Goal: Ask a question

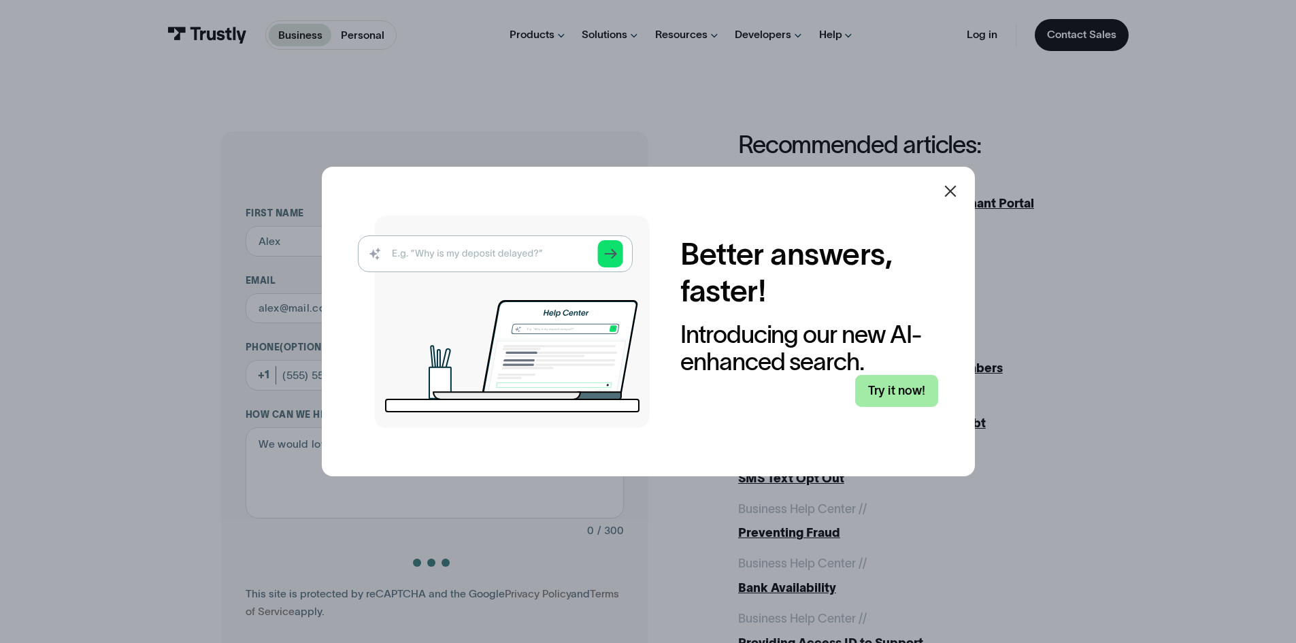
click at [911, 377] on link "Try it now!" at bounding box center [896, 391] width 83 height 32
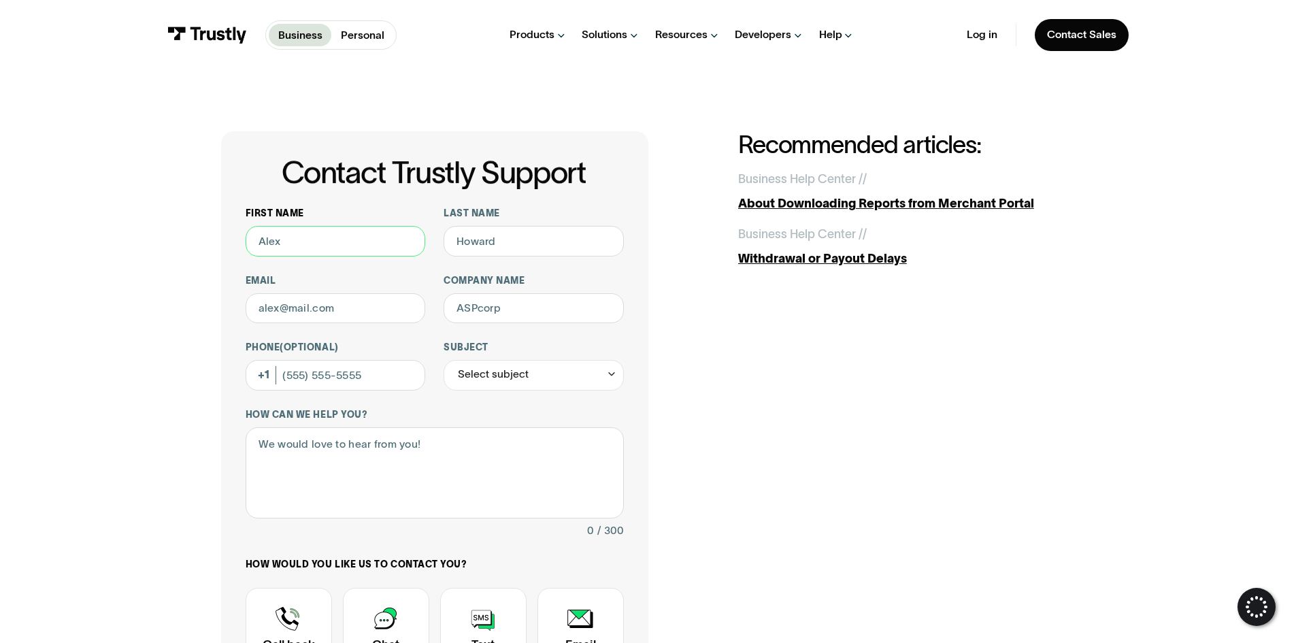
click at [268, 247] on input "First name" at bounding box center [336, 241] width 180 height 31
type input "maryam"
click at [464, 246] on input "Last name" at bounding box center [533, 241] width 180 height 31
type input "rahimi"
click at [377, 316] on input "Email" at bounding box center [336, 308] width 180 height 31
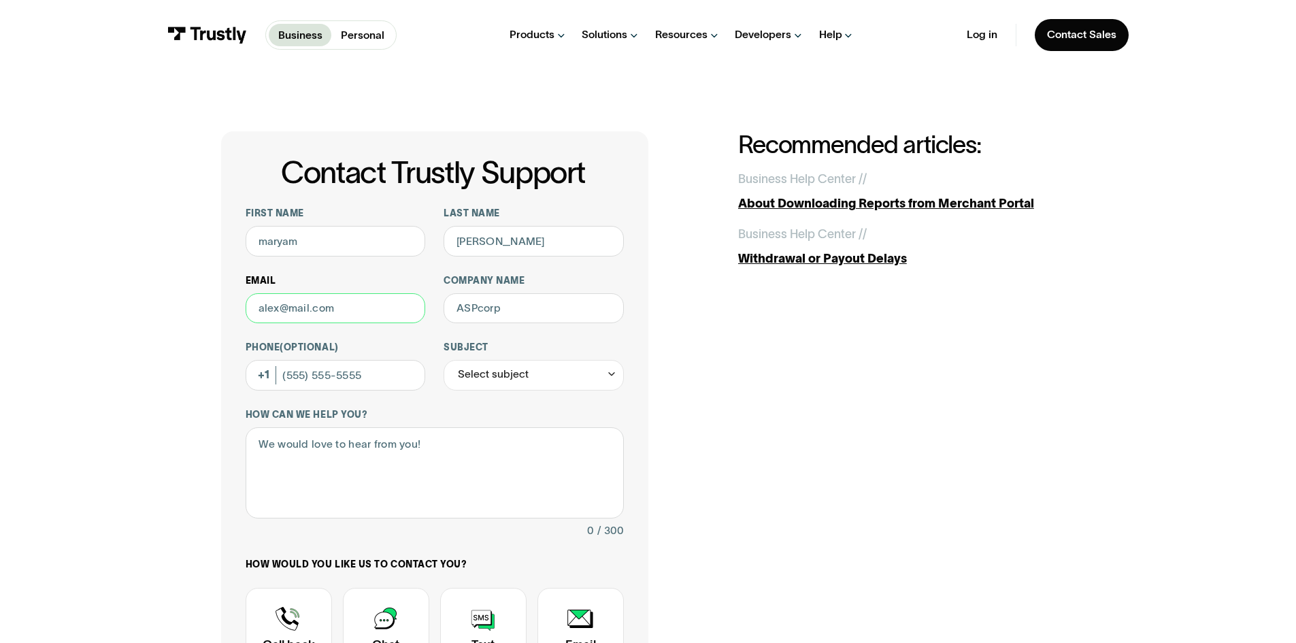
type input "maryam.rahimi@ballys.com"
click at [524, 303] on input "Company name" at bounding box center [533, 308] width 180 height 31
type input "Bally Interactive"
click at [387, 390] on input "Phone (Optional)" at bounding box center [336, 375] width 180 height 31
type input "(647) 774-4810"
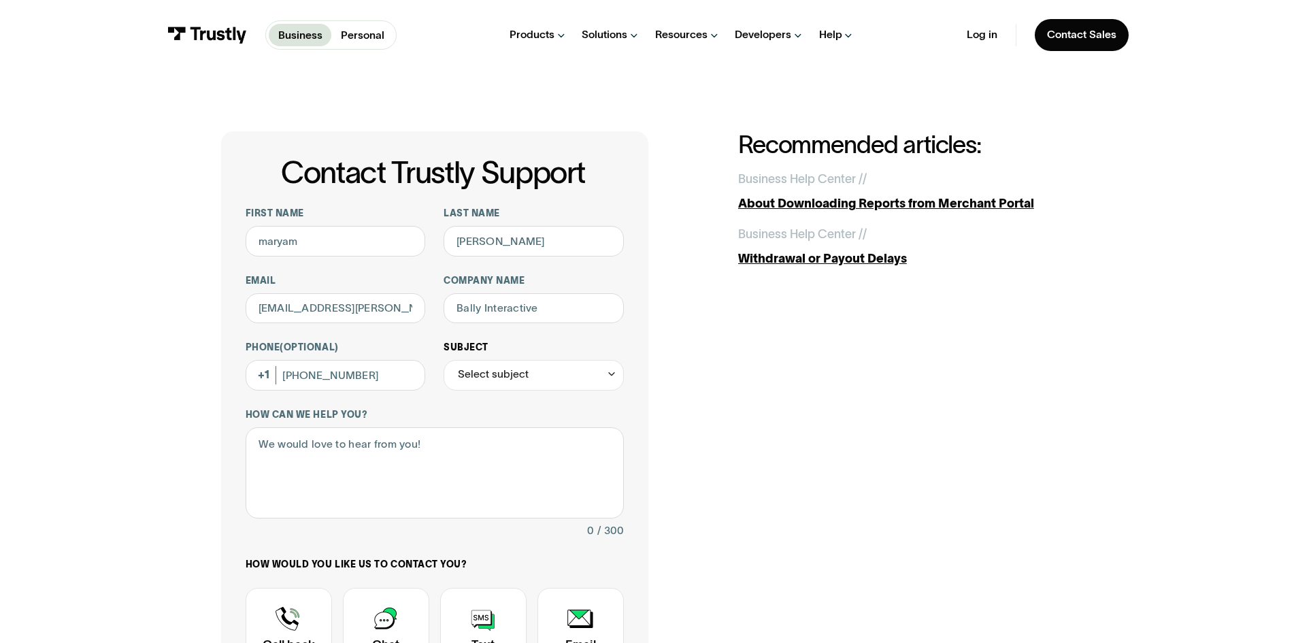
click at [573, 375] on div "Select subject" at bounding box center [533, 375] width 180 height 31
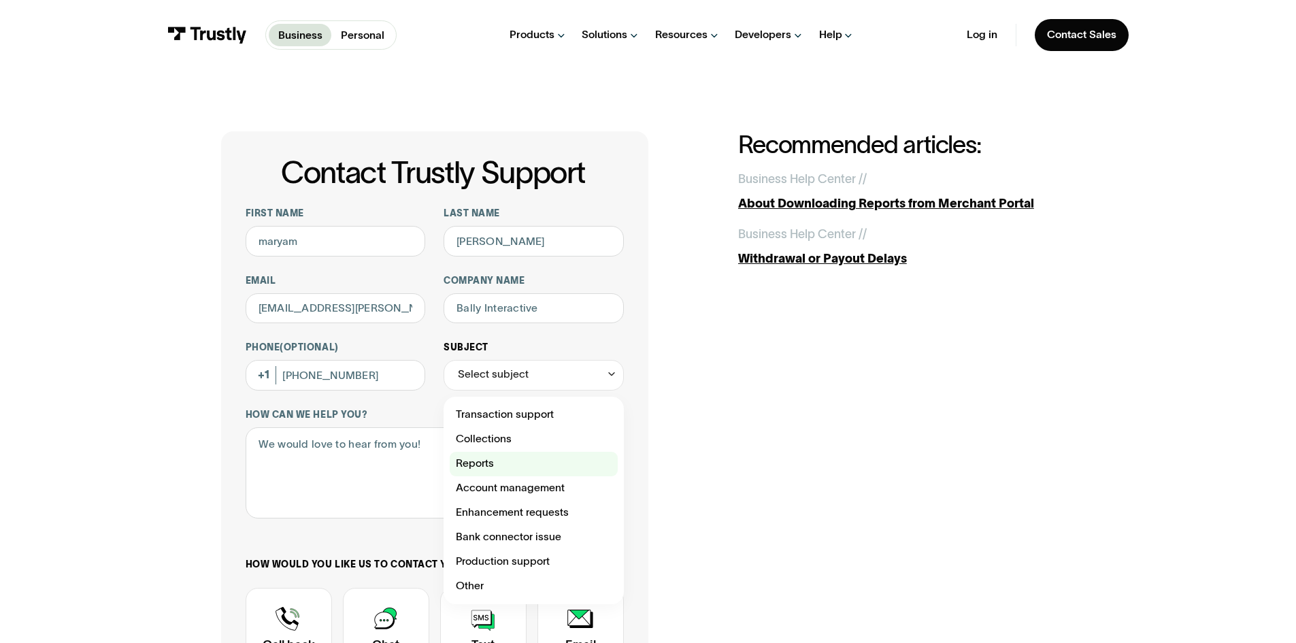
click at [524, 470] on div "Contact Trustly Support" at bounding box center [534, 464] width 168 height 24
type input "*******"
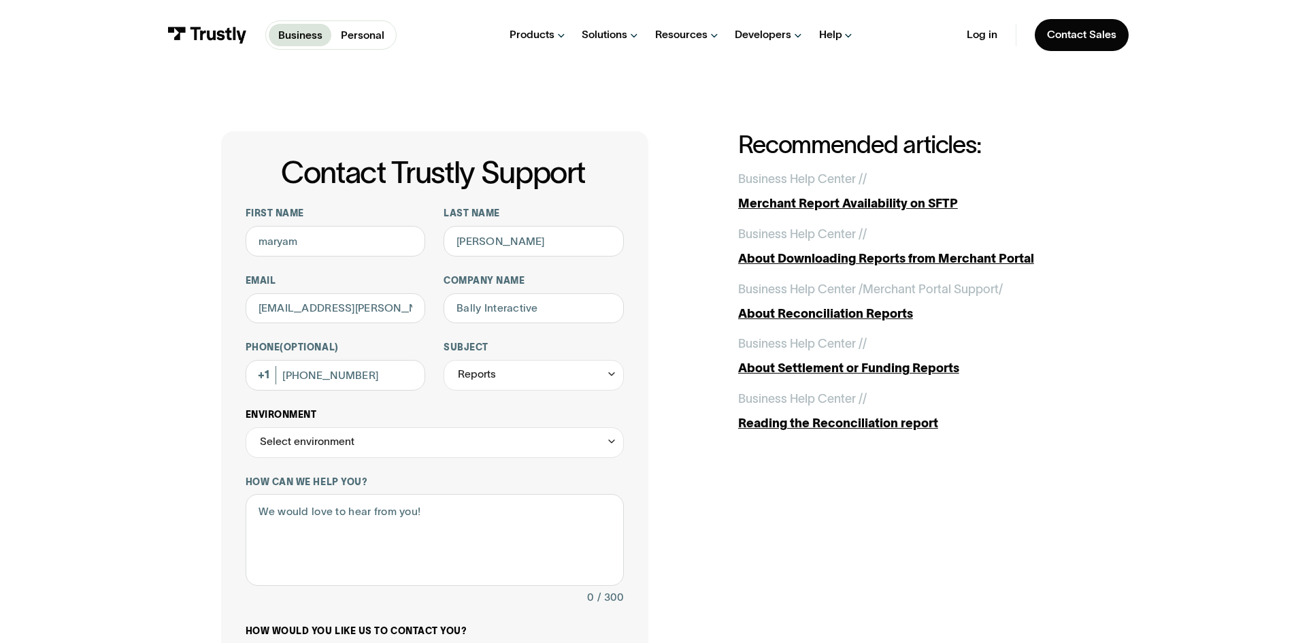
click at [418, 453] on div "Select environment" at bounding box center [435, 442] width 378 height 31
click at [688, 356] on div "Contact Trustly Support First name maryam Last name rahimi Email maryam.rahimi@…" at bounding box center [648, 512] width 854 height 762
click at [438, 514] on textarea "How can we help you?" at bounding box center [435, 540] width 378 height 92
type textarea "Unknown transaction"
click at [1295, 145] on html "Business Personal Business Personal Products Open Banking Payments Trustly Pay …" at bounding box center [648, 321] width 1296 height 643
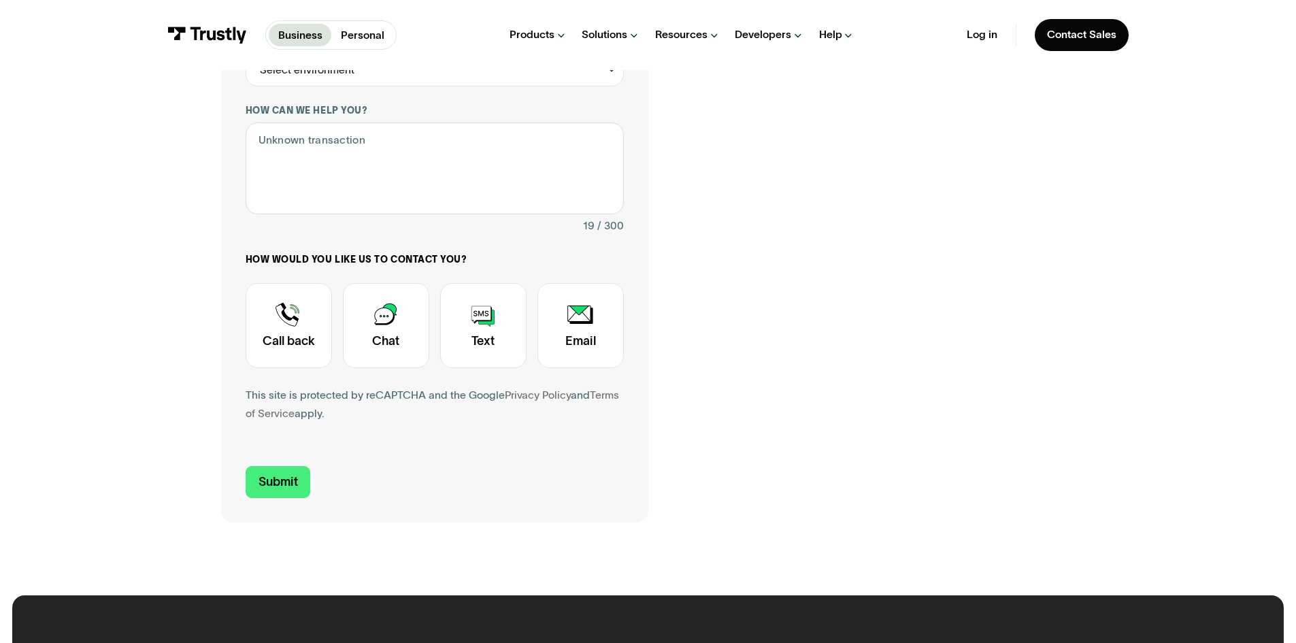
scroll to position [386, 0]
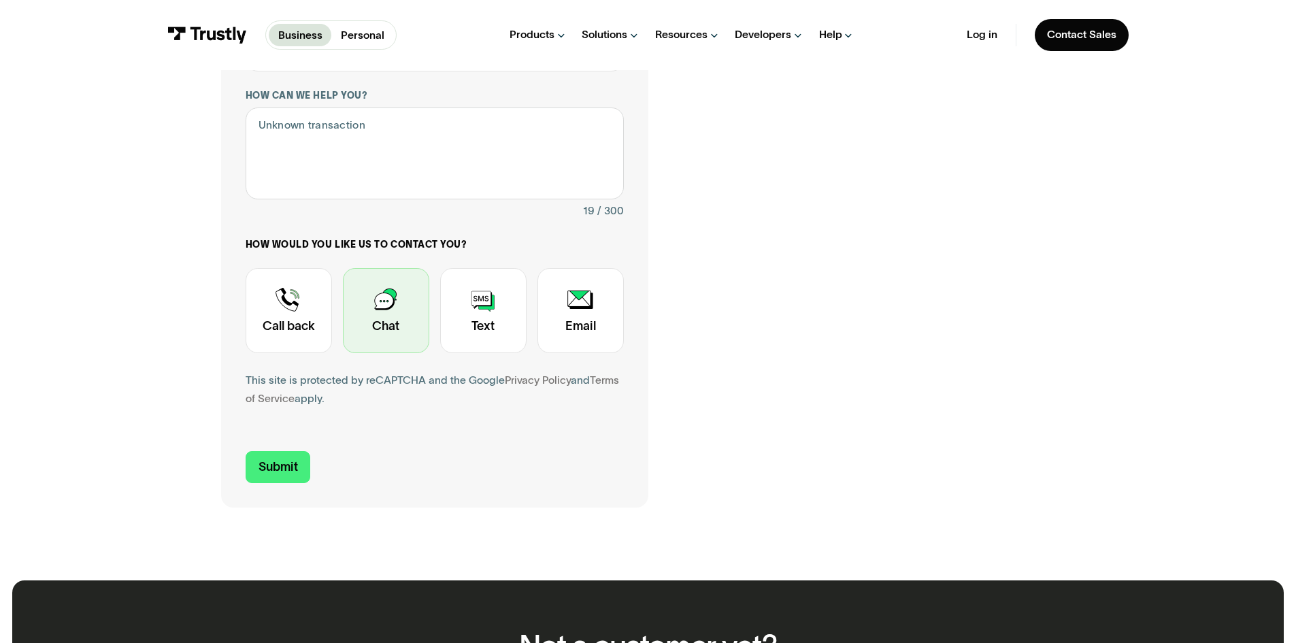
click at [392, 324] on div "Contact Trustly Support" at bounding box center [386, 310] width 86 height 85
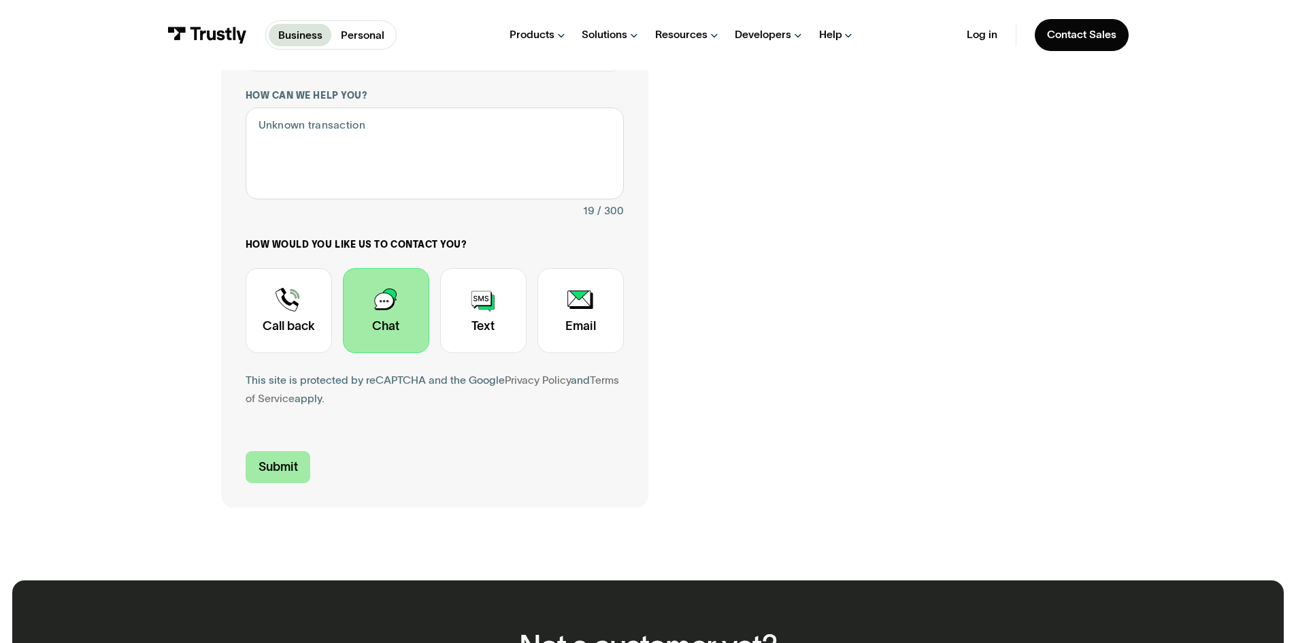
click at [282, 477] on input "Submit" at bounding box center [278, 467] width 65 height 32
type input "+16477744810"
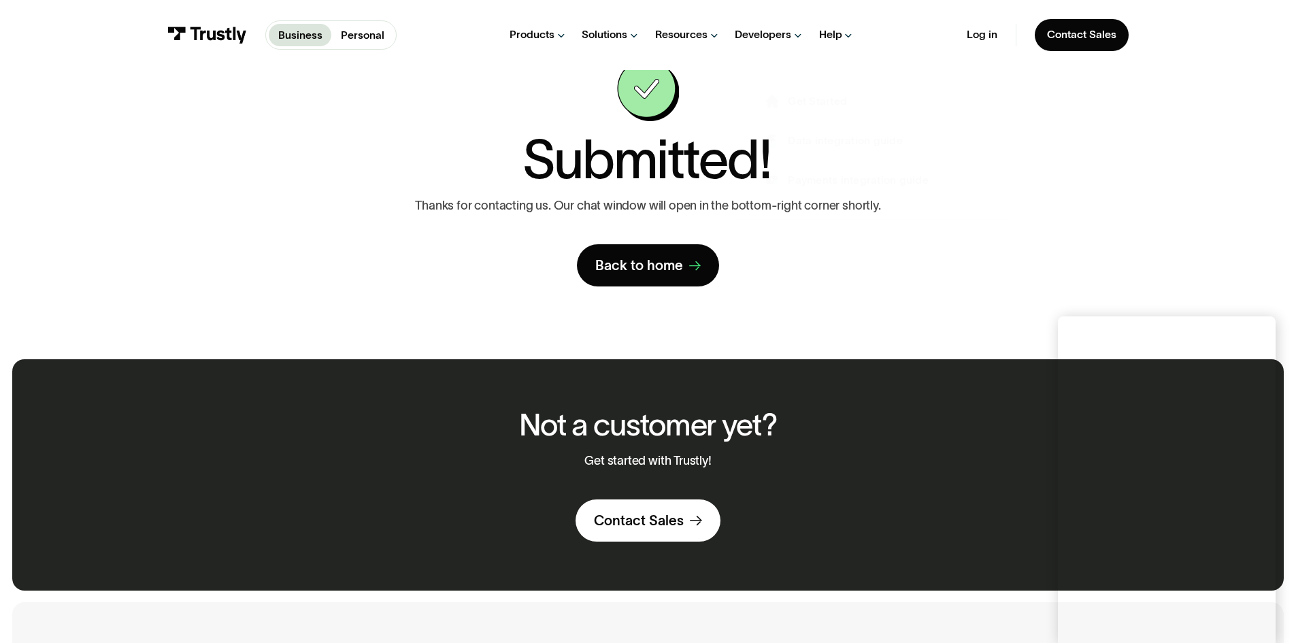
scroll to position [68, 0]
